Goal: Information Seeking & Learning: Learn about a topic

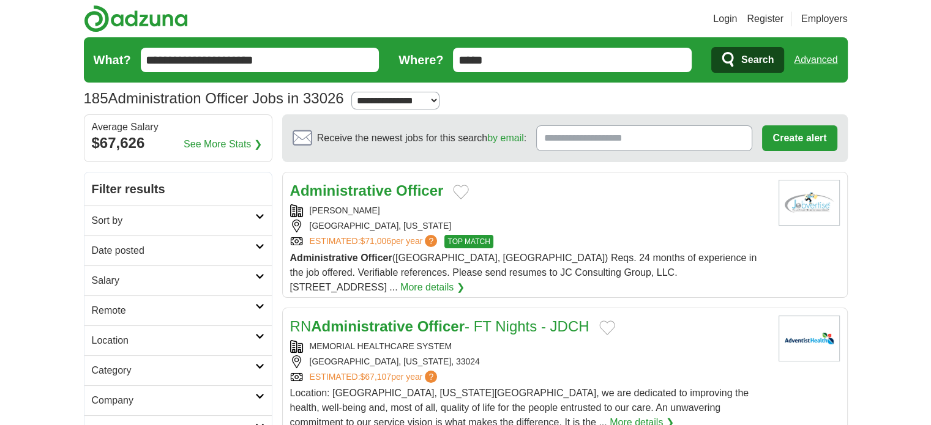
click at [761, 63] on span "Search" at bounding box center [757, 60] width 32 height 24
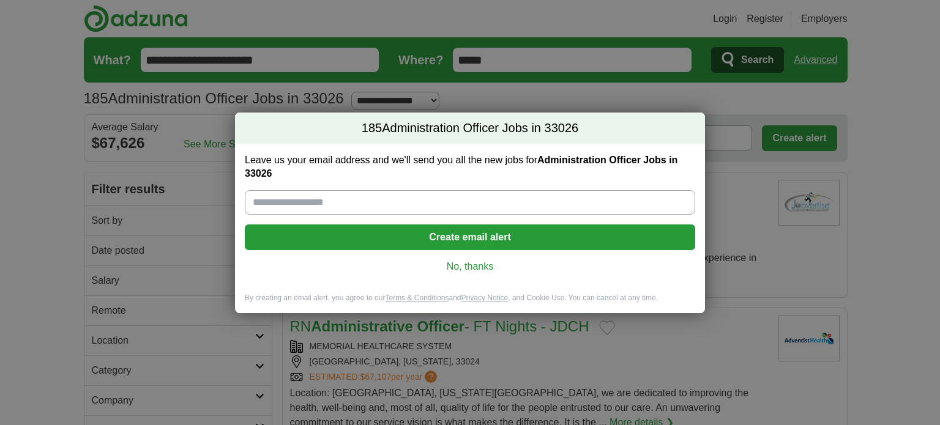
click at [466, 267] on link "No, thanks" at bounding box center [470, 266] width 431 height 13
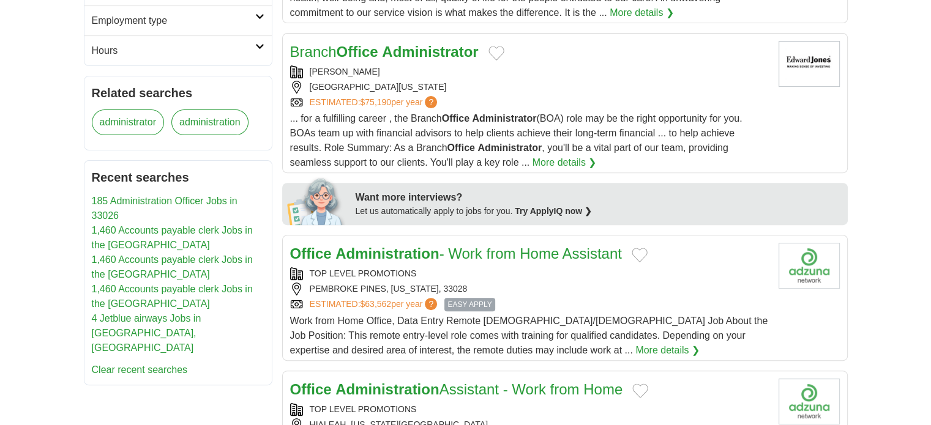
scroll to position [411, 0]
click at [635, 342] on link "More details ❯" at bounding box center [667, 349] width 64 height 15
